Goal: Download file/media

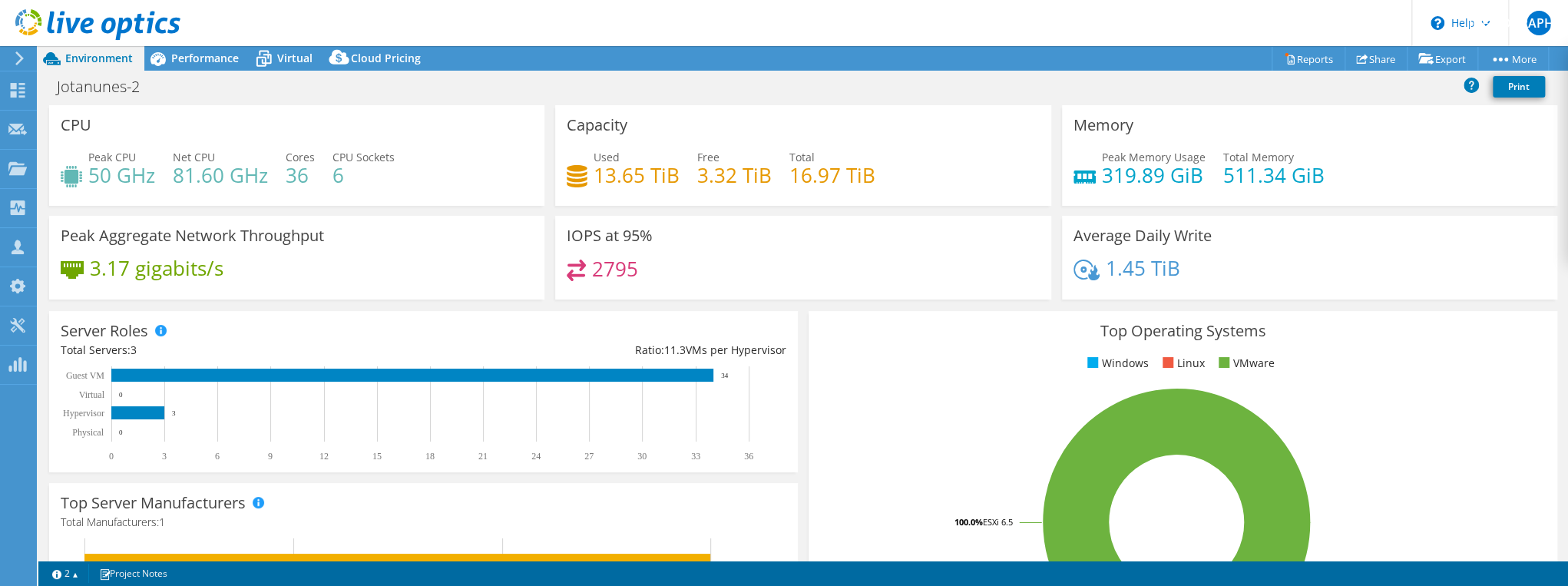
select select "USD"
drag, startPoint x: 1068, startPoint y: 121, endPoint x: 1324, endPoint y: 169, distance: 260.5
click at [1324, 169] on div "Memory Peak Memory Usage 319.89 GiB Total Memory 511.34 GiB" at bounding box center [1309, 155] width 495 height 101
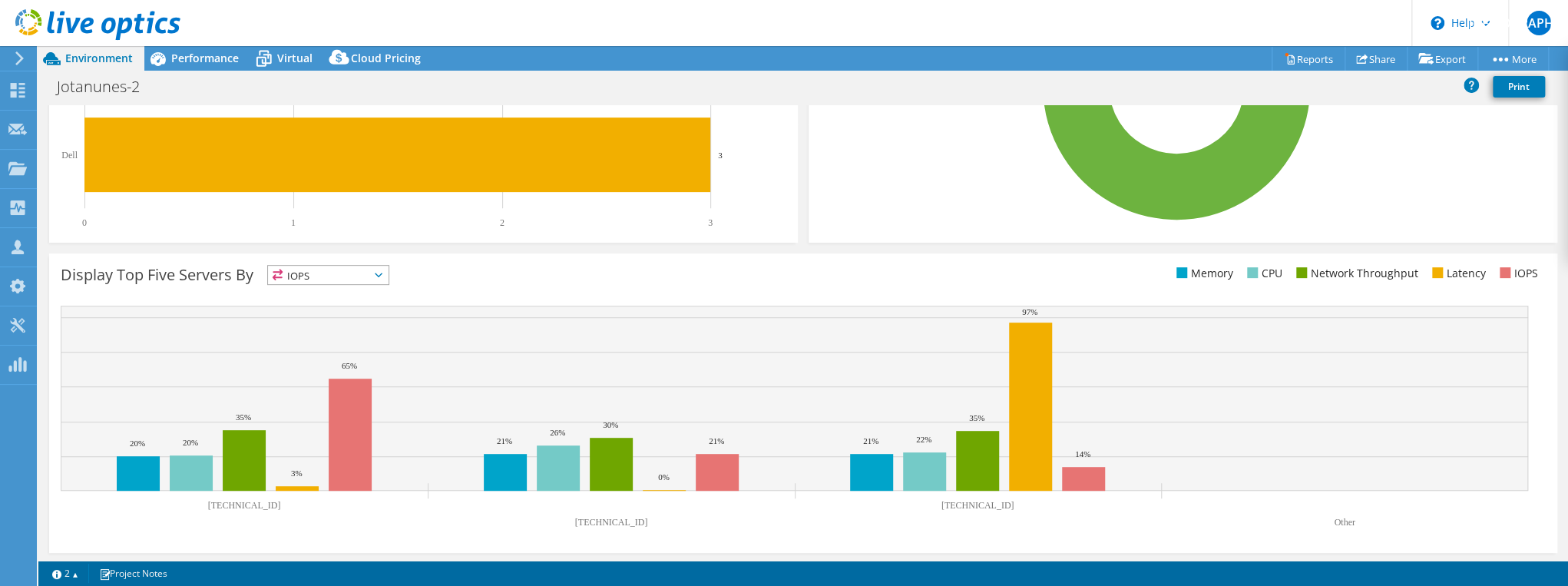
scroll to position [438, 0]
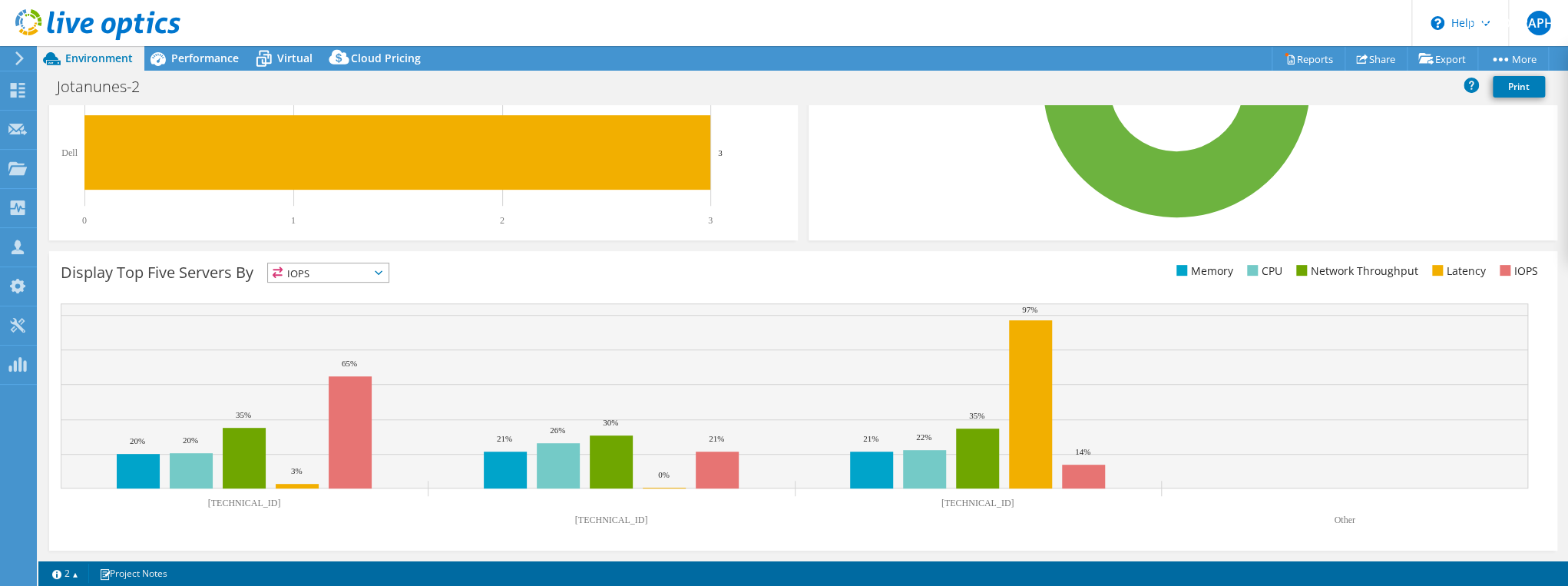
click at [231, 502] on text "[TECHNICAL_ID]" at bounding box center [244, 503] width 73 height 11
click at [797, 243] on div "Top Server Manufacturers Manufacturers are shown for physical servers and hyper…" at bounding box center [423, 143] width 759 height 207
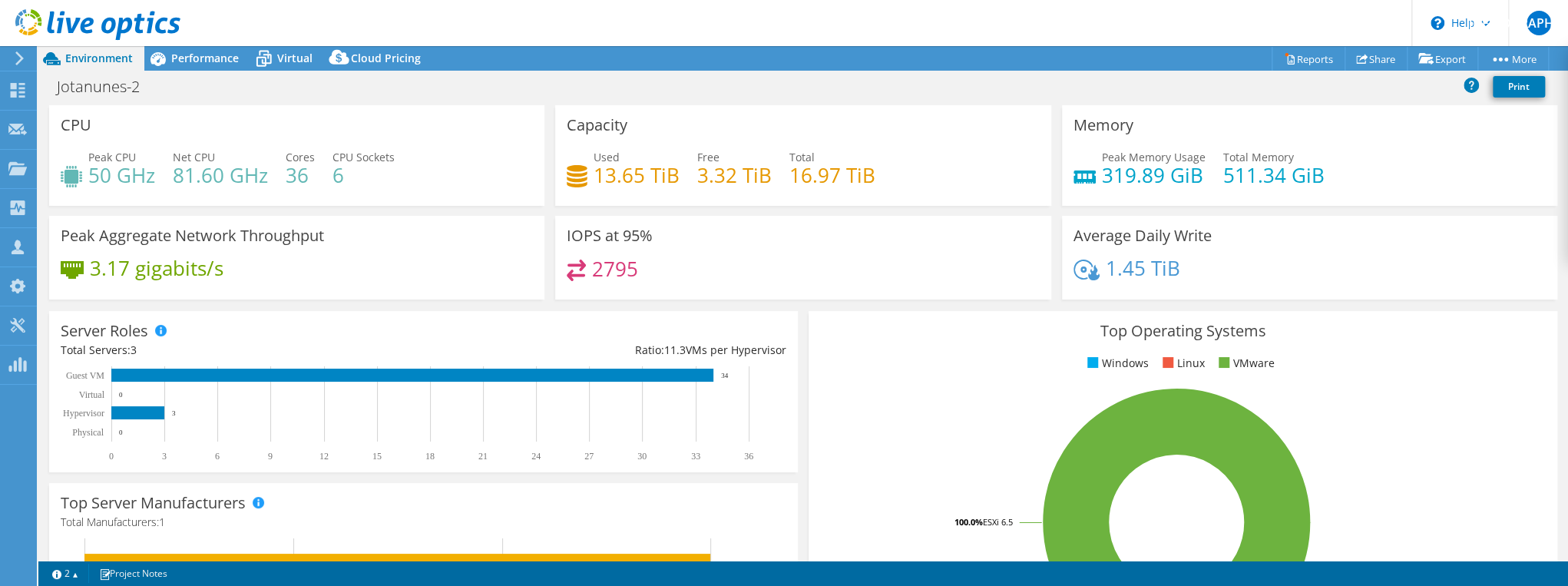
scroll to position [0, 0]
click at [1302, 57] on link "Reports" at bounding box center [1308, 59] width 73 height 24
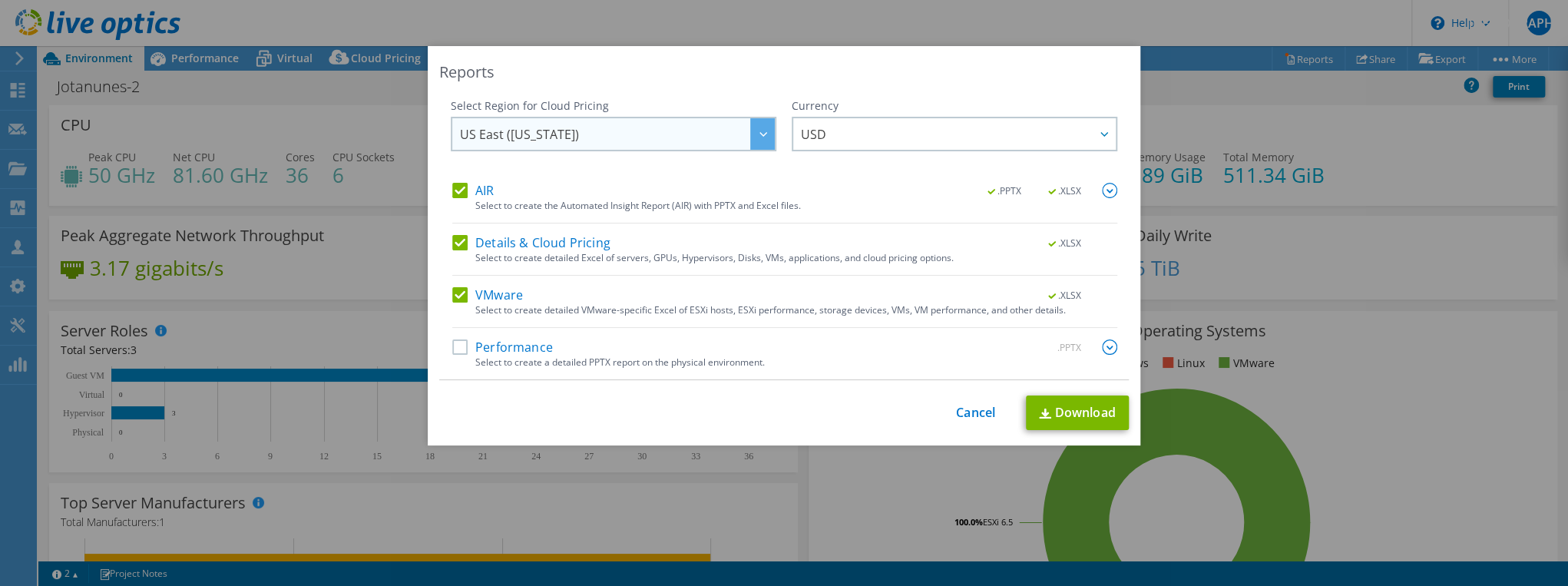
click at [527, 135] on span "US East ([US_STATE])" at bounding box center [518, 138] width 119 height 24
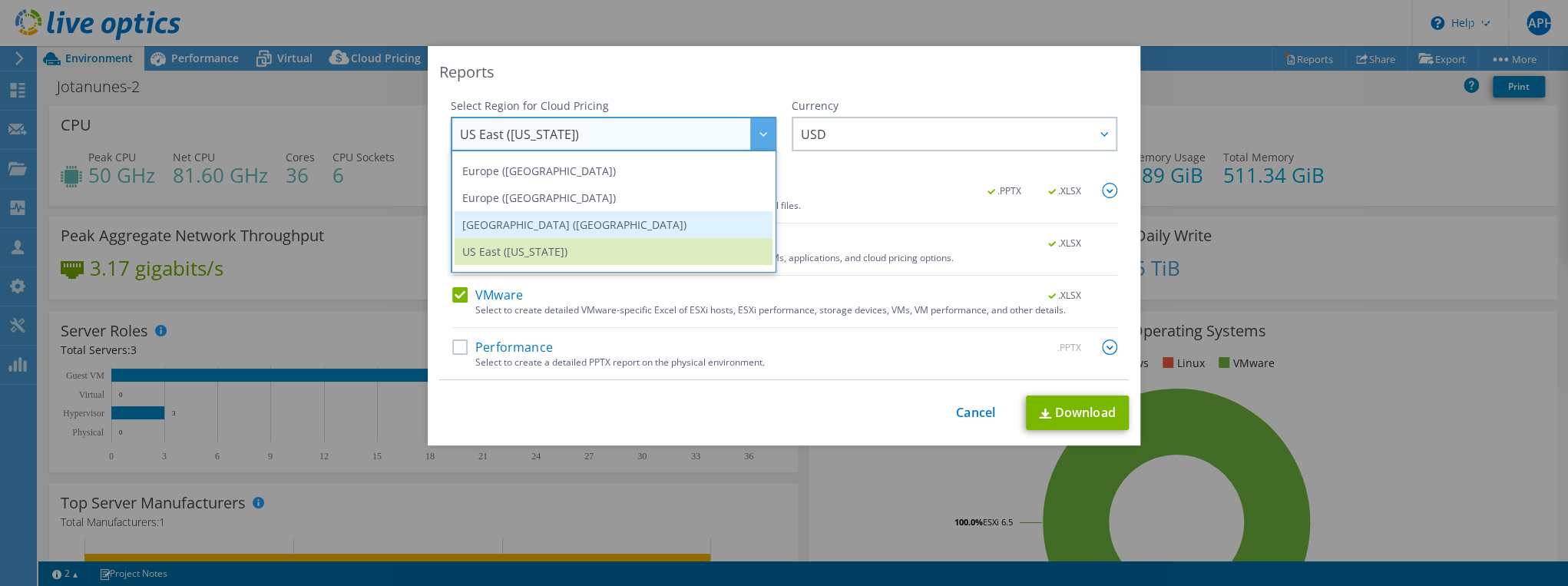
scroll to position [208, 0]
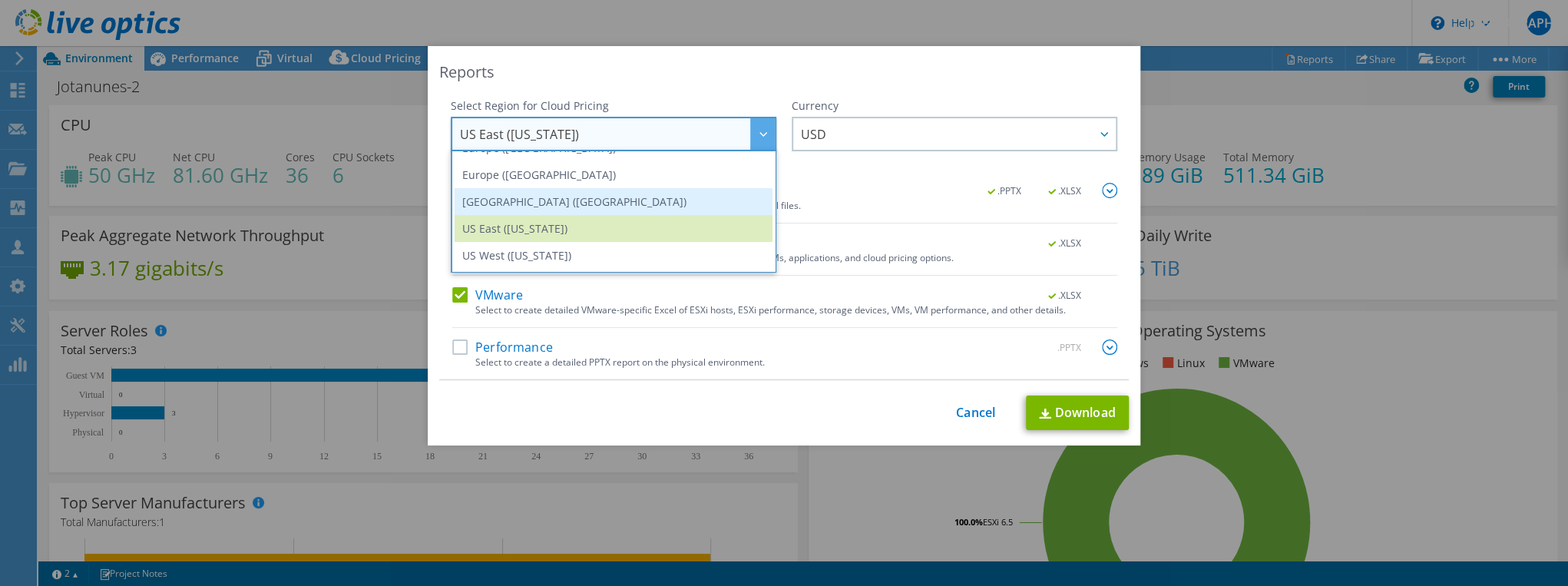
click at [535, 202] on li "[GEOGRAPHIC_DATA] ([GEOGRAPHIC_DATA])" at bounding box center [613, 201] width 318 height 26
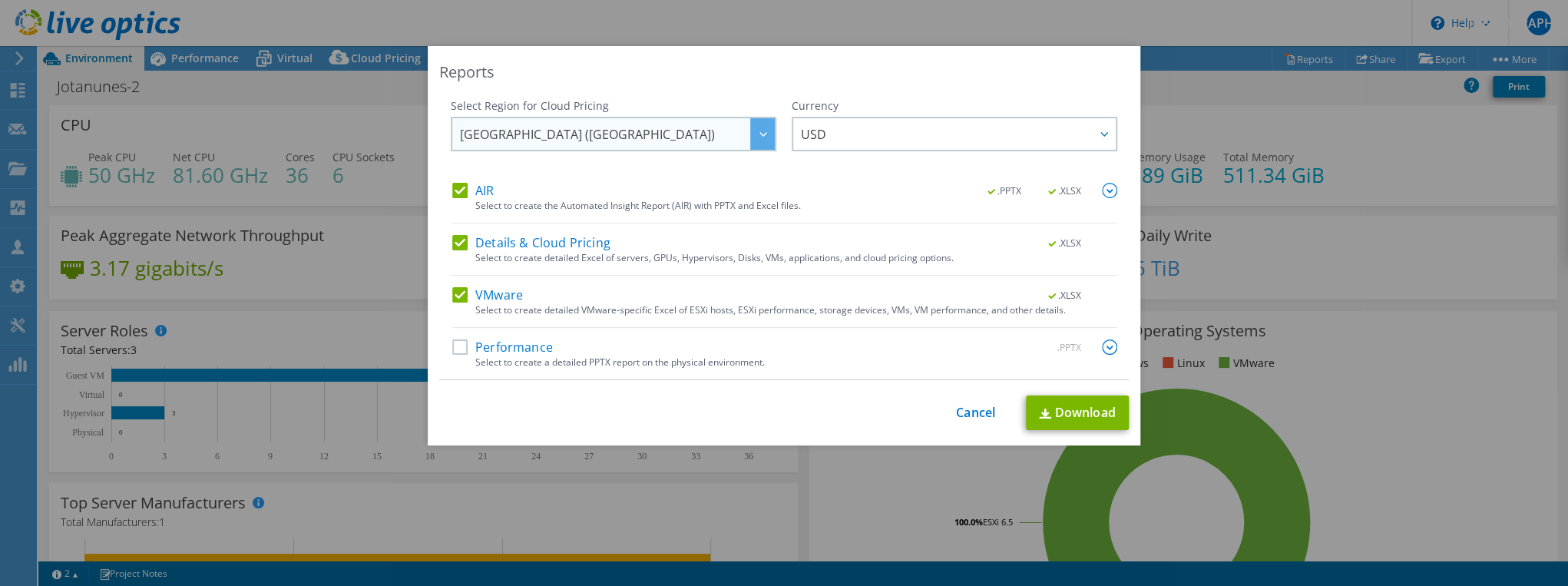
scroll to position [207, 0]
click at [848, 135] on span "USD" at bounding box center [958, 133] width 315 height 32
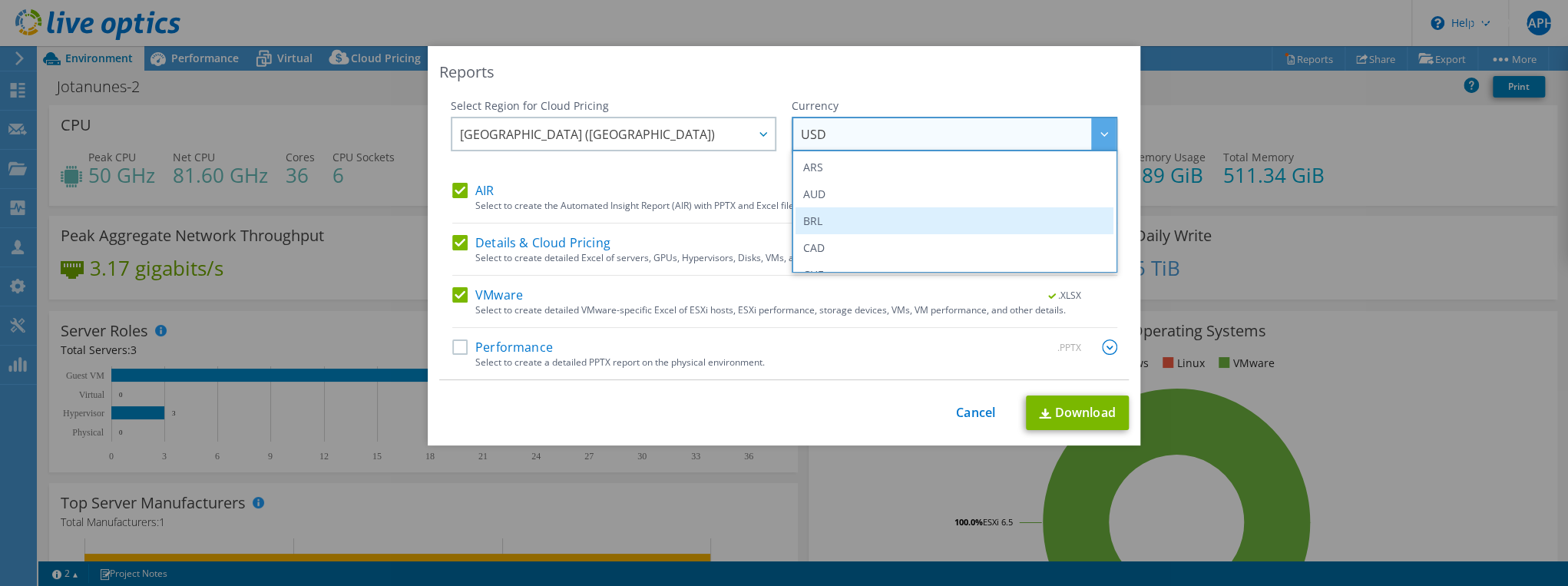
click at [829, 216] on li "BRL" at bounding box center [954, 220] width 318 height 26
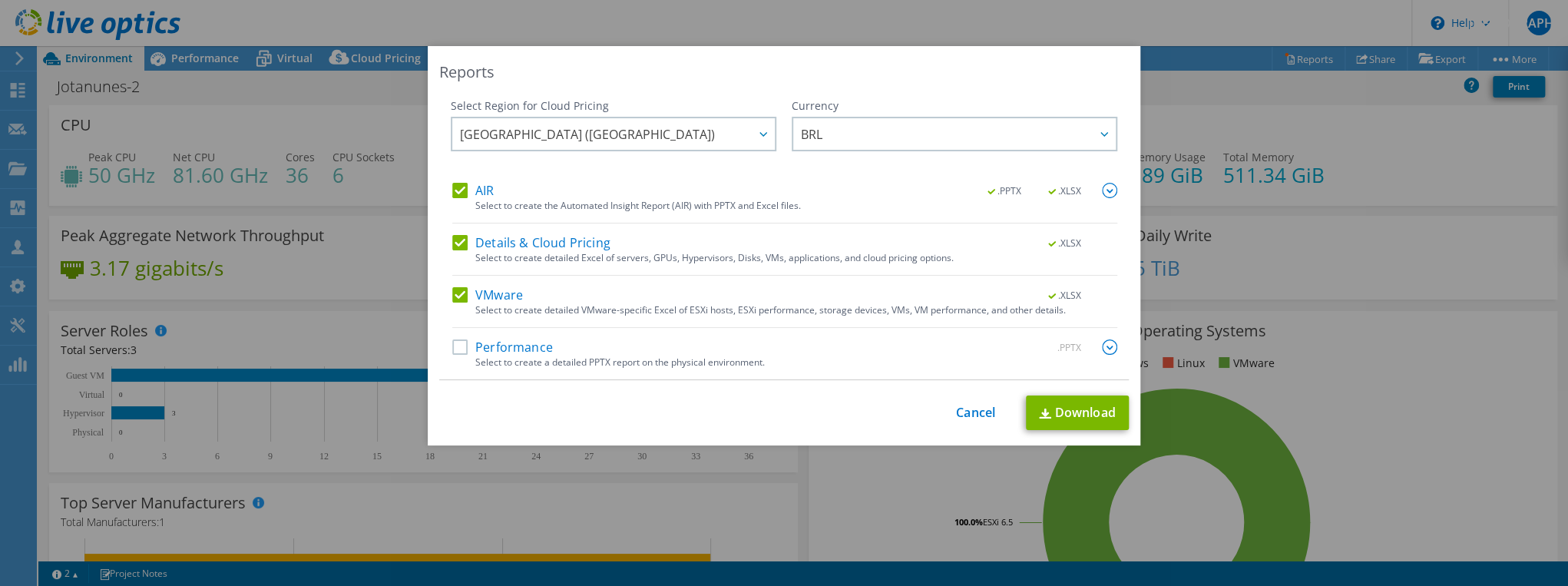
click at [454, 347] on label "Performance" at bounding box center [502, 347] width 101 height 15
click at [0, 0] on input "Performance" at bounding box center [0, 0] width 0 height 0
click at [1077, 411] on link "Download" at bounding box center [1077, 413] width 102 height 34
